Goal: Navigation & Orientation: Go to known website

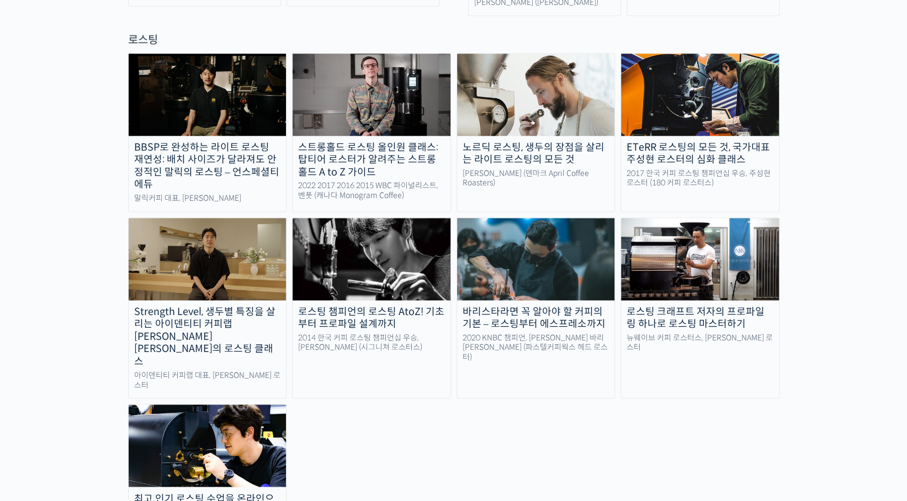
scroll to position [1104, 0]
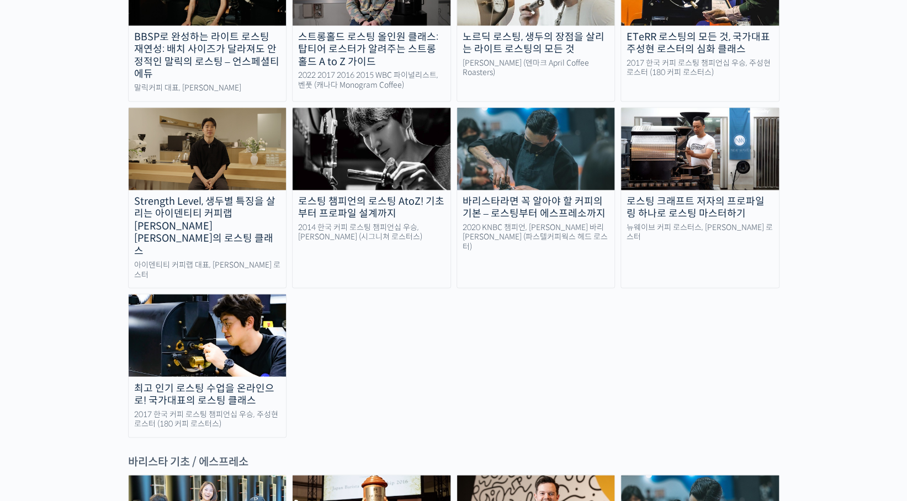
click at [222, 294] on img at bounding box center [208, 335] width 158 height 82
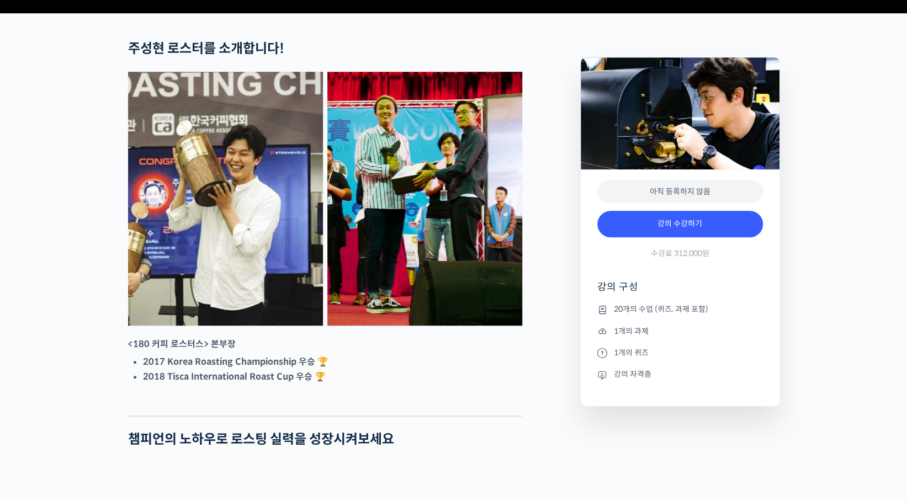
scroll to position [552, 0]
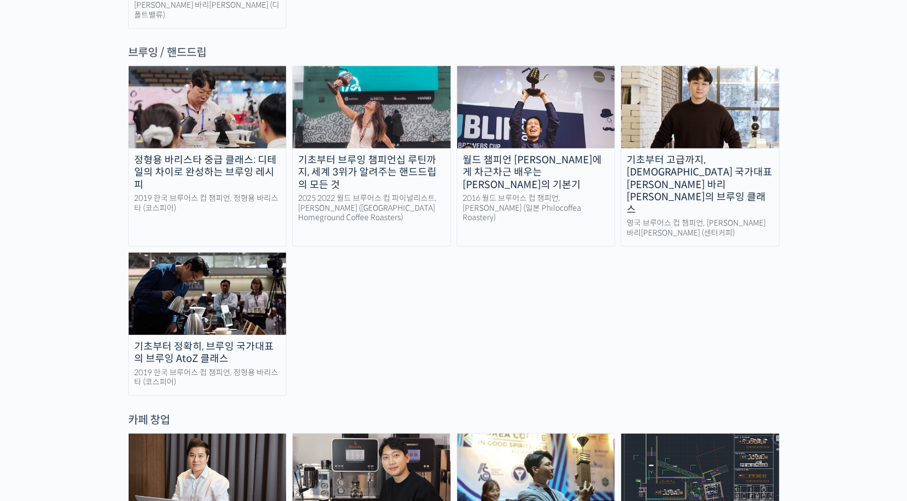
scroll to position [1987, 0]
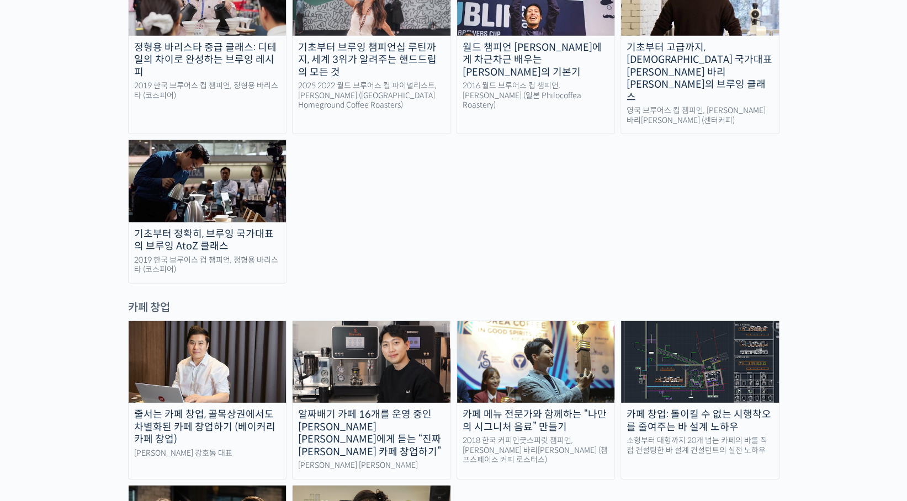
drag, startPoint x: 846, startPoint y: 247, endPoint x: 839, endPoint y: 206, distance: 42.0
click at [839, 206] on div "랜딩 페이지 최선을 다하는 당신을 위해, 최고와 함께 만든 커피 클래스 시간과 장소에 구애받지 않고, 검증된 커리큘럼으로 주성현 로스터님 Be…" at bounding box center [453, 105] width 907 height 4100
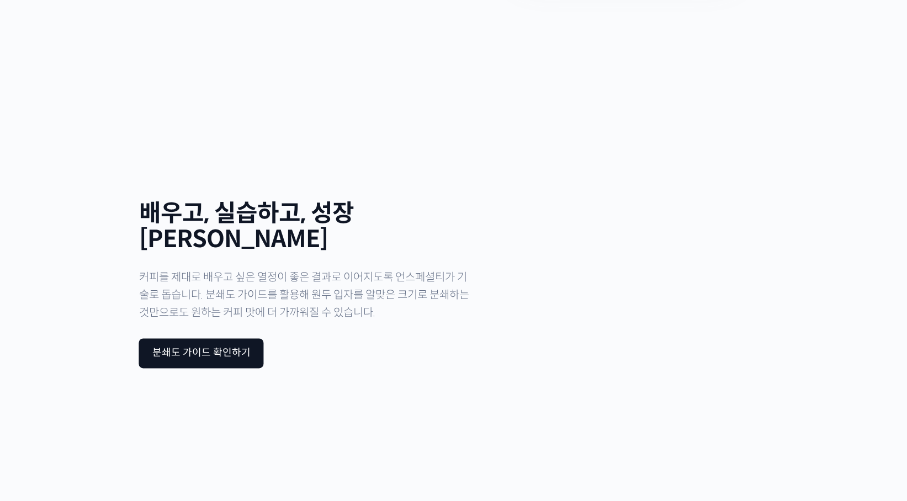
scroll to position [0, 0]
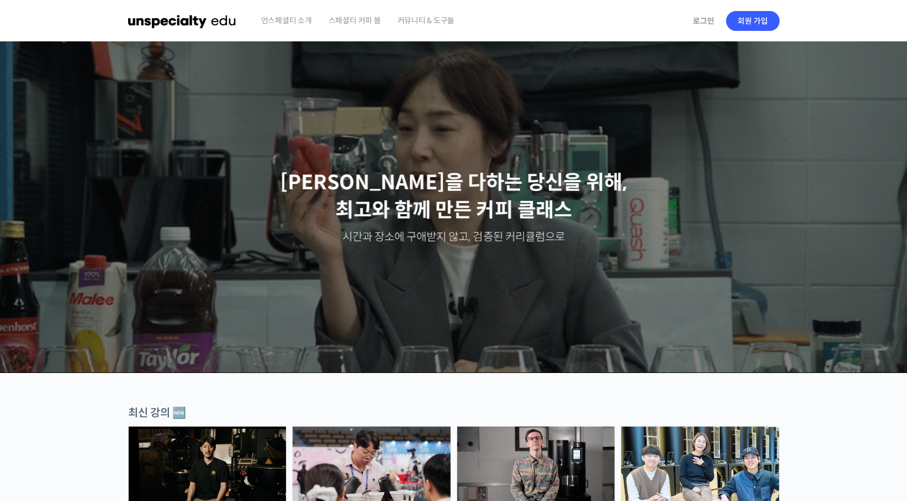
click at [344, 23] on span "스페셜티 커피 몰" at bounding box center [354, 20] width 52 height 42
